Goal: Information Seeking & Learning: Learn about a topic

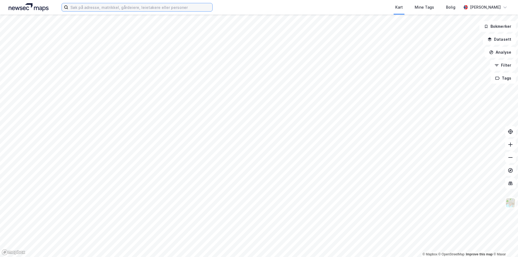
click at [126, 8] on input at bounding box center [140, 7] width 144 height 8
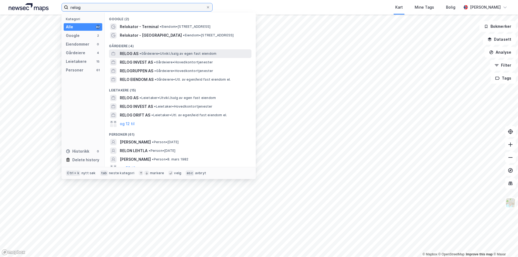
type input "relog"
click at [133, 53] on span "RELOG AS" at bounding box center [129, 53] width 19 height 6
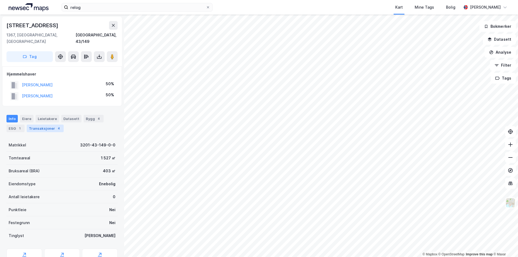
click at [39, 125] on div "Transaksjoner 4" at bounding box center [45, 129] width 37 height 8
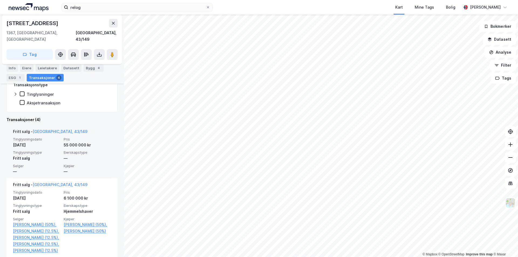
scroll to position [81, 0]
